Goal: Task Accomplishment & Management: Use online tool/utility

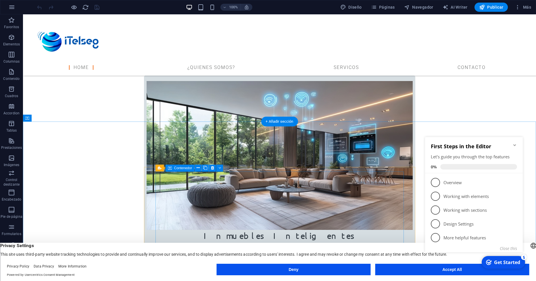
scroll to position [278, 0]
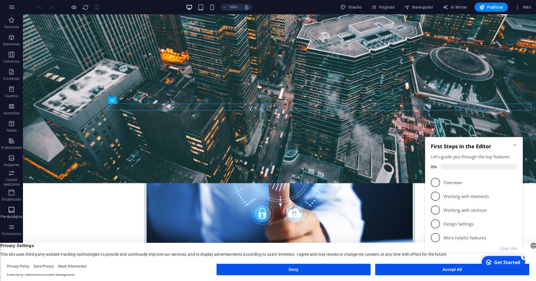
scroll to position [1, 0]
click at [395, 7] on span "Páginas" at bounding box center [383, 7] width 24 height 6
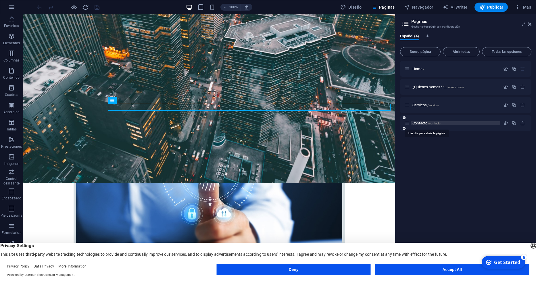
click at [422, 124] on span "Contacto /contacto" at bounding box center [426, 123] width 28 height 4
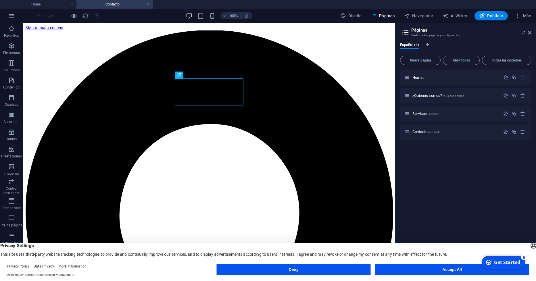
scroll to position [0, 0]
click at [530, 32] on icon at bounding box center [529, 32] width 3 height 5
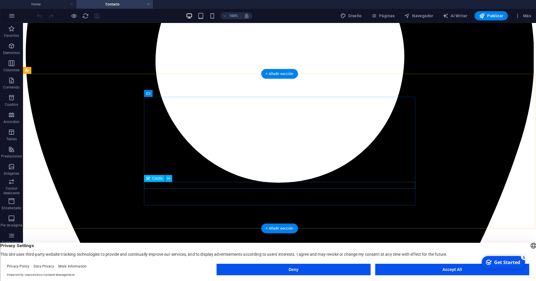
scroll to position [238, 0]
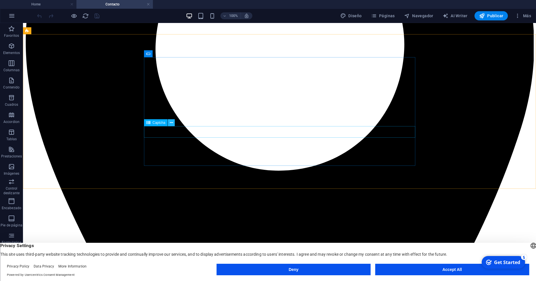
click at [170, 124] on icon at bounding box center [171, 123] width 3 height 6
click at [396, 270] on button "Accept All" at bounding box center [452, 269] width 154 height 11
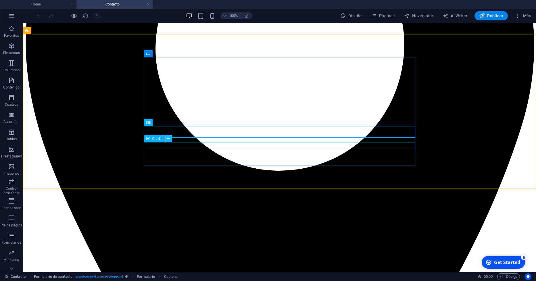
click at [168, 140] on icon at bounding box center [168, 139] width 3 height 6
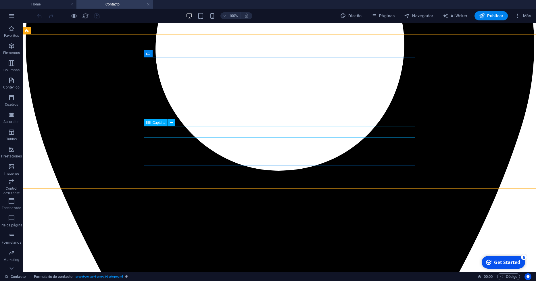
click at [164, 122] on span "Captcha" at bounding box center [159, 122] width 13 height 3
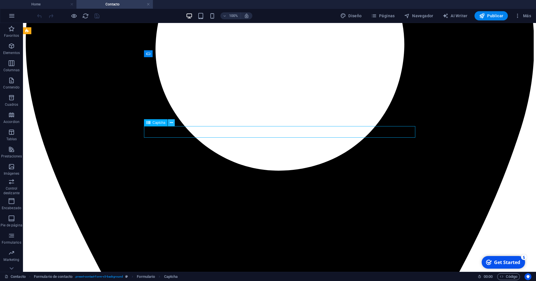
click at [171, 122] on icon at bounding box center [171, 123] width 3 height 6
click at [153, 123] on span "Captcha" at bounding box center [159, 122] width 13 height 3
click at [12, 30] on icon at bounding box center [11, 26] width 8 height 8
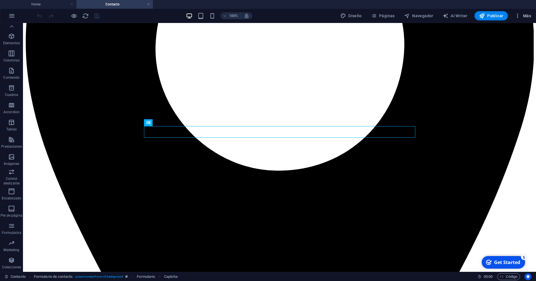
click at [522, 15] on span "Más" at bounding box center [523, 16] width 16 height 6
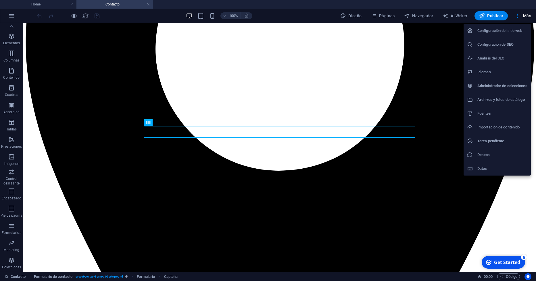
click at [503, 33] on h6 "Configuración del sitio web" at bounding box center [502, 30] width 50 height 7
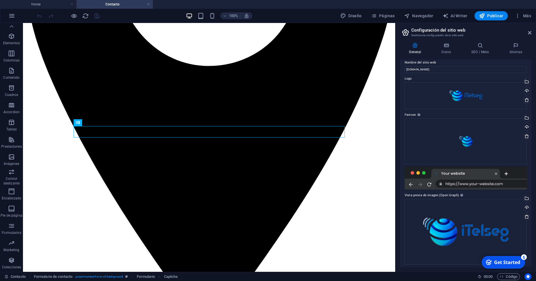
scroll to position [7, 0]
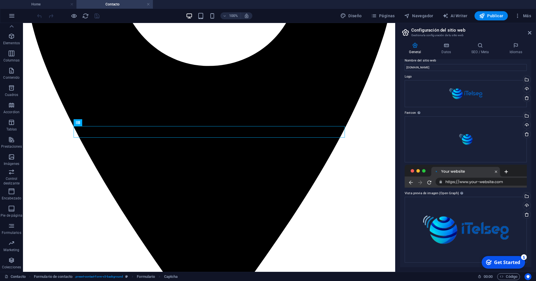
click at [527, 34] on header "Configuración del sitio web Gestiona la configuración de tu sitio web" at bounding box center [466, 30] width 130 height 15
click at [529, 32] on icon at bounding box center [529, 32] width 3 height 5
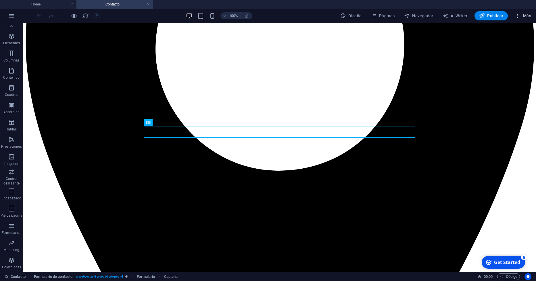
click at [520, 14] on icon "button" at bounding box center [518, 16] width 6 height 6
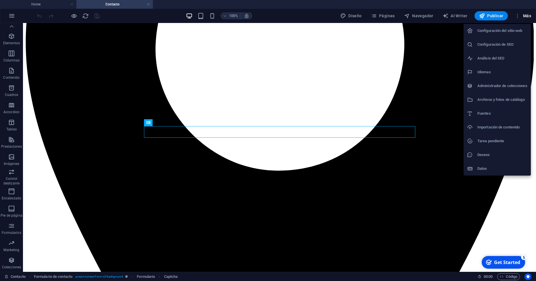
click at [375, 19] on div at bounding box center [268, 140] width 536 height 281
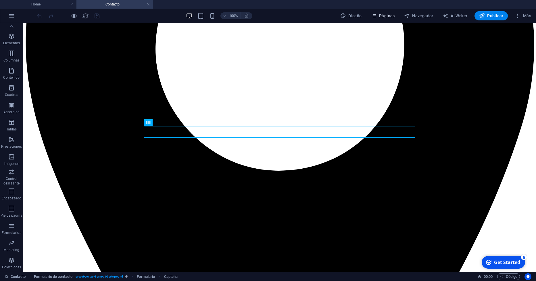
click at [379, 17] on span "Páginas" at bounding box center [383, 16] width 24 height 6
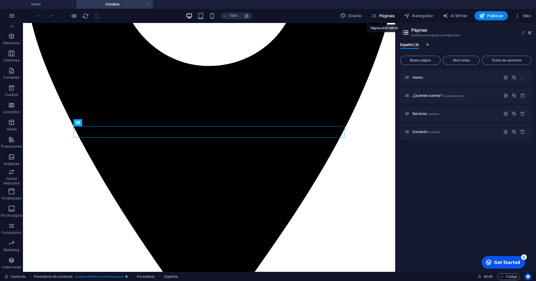
click at [379, 17] on span "Páginas" at bounding box center [383, 16] width 24 height 6
click at [530, 32] on icon at bounding box center [529, 32] width 3 height 5
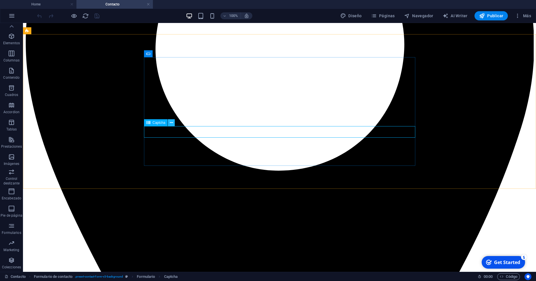
click at [171, 123] on icon at bounding box center [171, 123] width 3 height 6
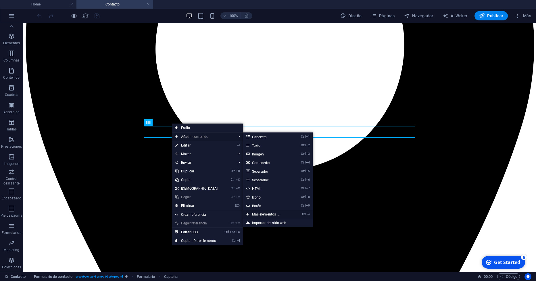
click at [266, 217] on link "Ctrl ⏎ Más elementos ..." at bounding box center [267, 214] width 48 height 9
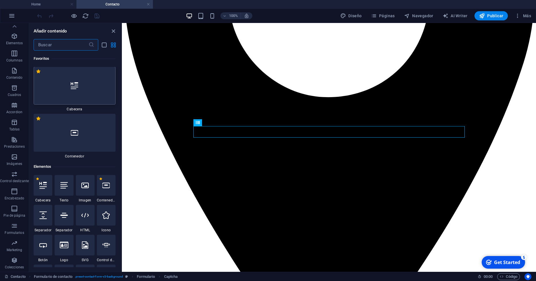
scroll to position [0, 0]
click at [62, 43] on input "text" at bounding box center [61, 44] width 55 height 11
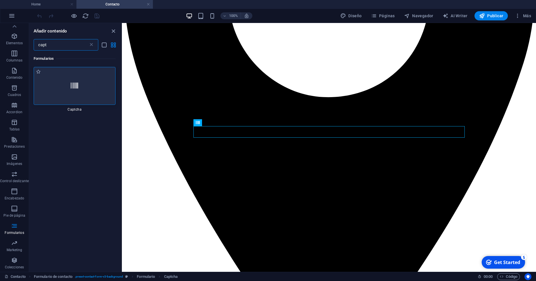
type input "capt"
click at [71, 87] on icon at bounding box center [74, 85] width 7 height 7
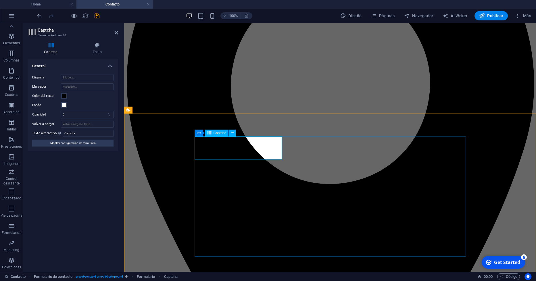
scroll to position [159, 0]
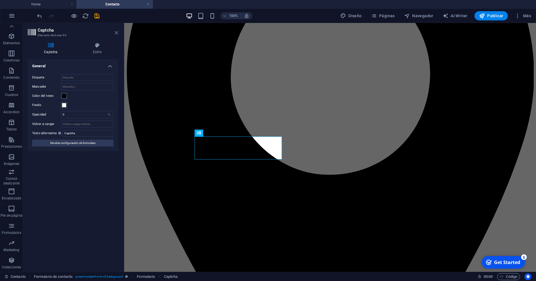
drag, startPoint x: 116, startPoint y: 32, endPoint x: 93, endPoint y: 10, distance: 32.1
click at [116, 32] on icon at bounding box center [116, 32] width 3 height 5
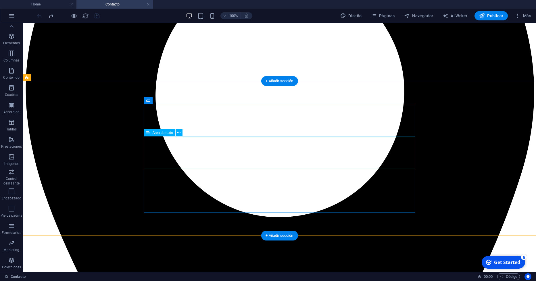
scroll to position [191, 0]
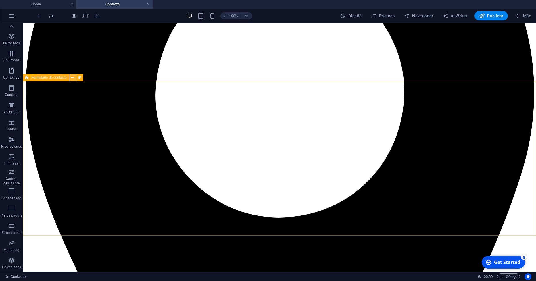
click at [72, 79] on icon at bounding box center [72, 78] width 3 height 6
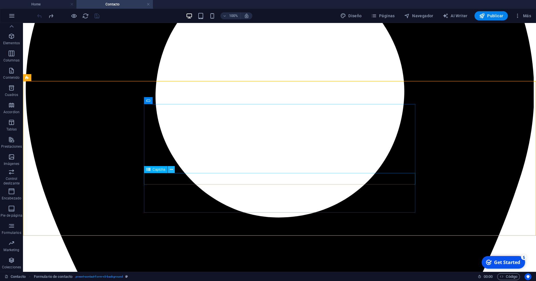
click at [171, 169] on icon at bounding box center [171, 170] width 3 height 6
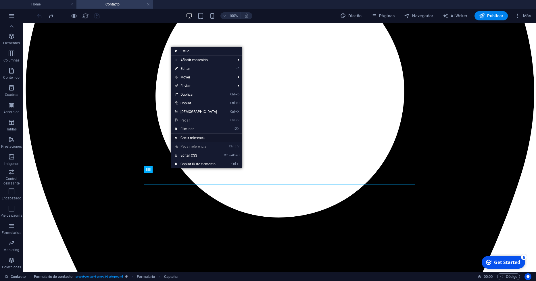
click at [194, 141] on link "Crear referencia" at bounding box center [206, 138] width 71 height 9
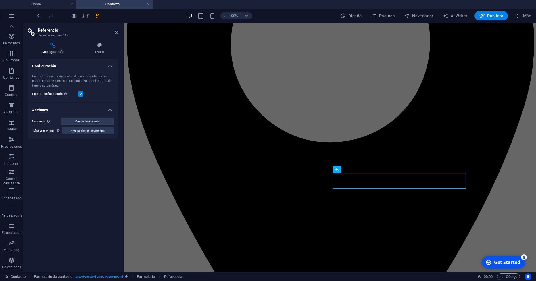
click at [119, 32] on aside "Referencia Elemento #ed-new-167 Configuración Estilo Configuración Una referenc…" at bounding box center [73, 147] width 101 height 249
click at [118, 32] on icon at bounding box center [116, 32] width 3 height 5
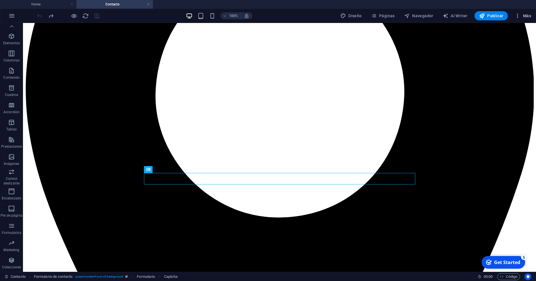
click at [518, 16] on icon "button" at bounding box center [518, 16] width 6 height 6
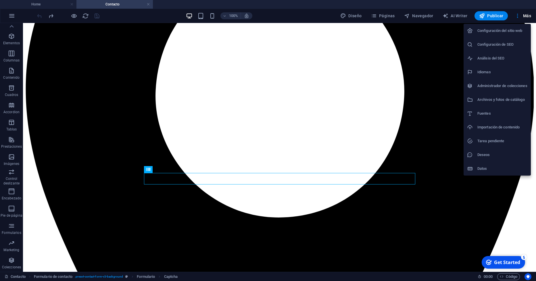
click at [480, 175] on li "Datos" at bounding box center [497, 169] width 67 height 14
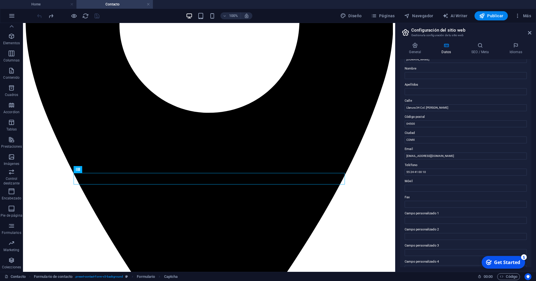
scroll to position [68, 0]
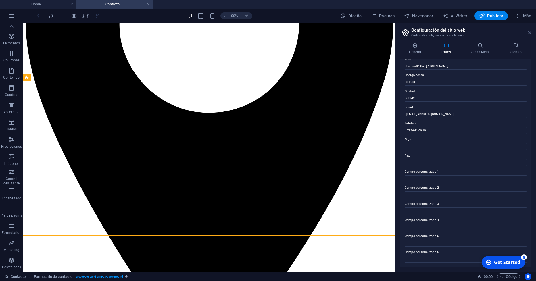
click at [528, 34] on icon at bounding box center [529, 32] width 3 height 5
